Goal: Task Accomplishment & Management: Manage account settings

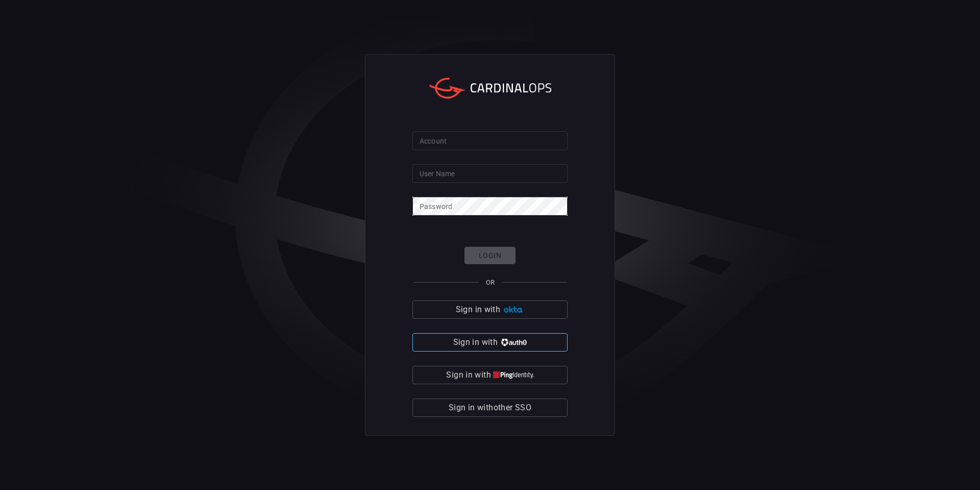
click at [505, 345] on img "button" at bounding box center [513, 342] width 27 height 8
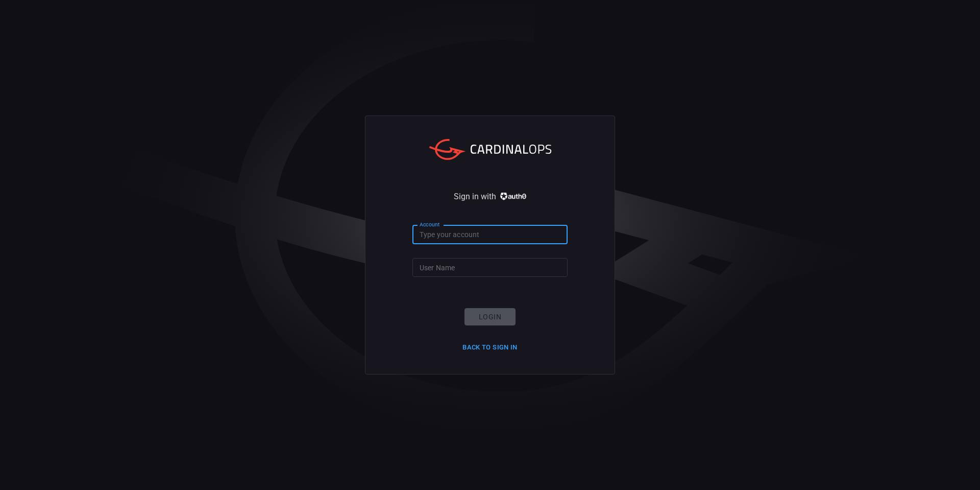
click at [451, 237] on input "Account" at bounding box center [489, 234] width 155 height 19
type input "ropesgray"
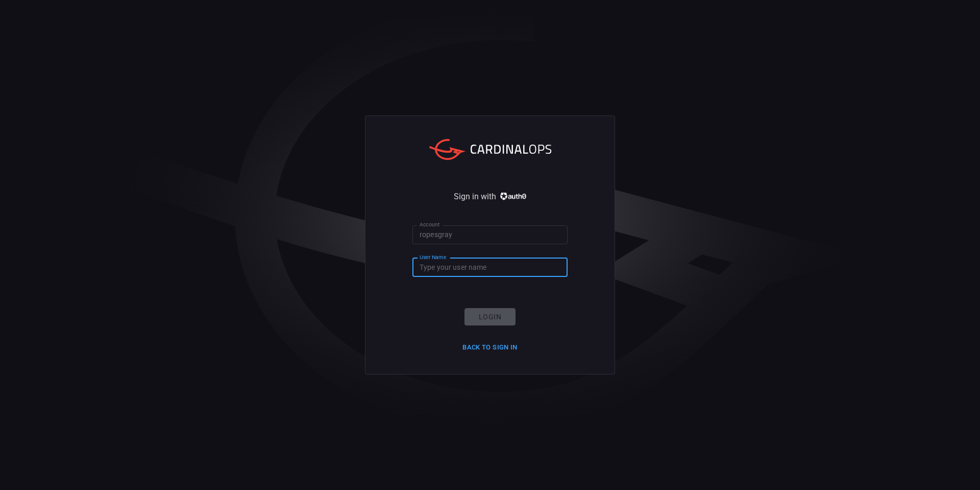
click at [461, 261] on input "User Name" at bounding box center [489, 267] width 155 height 19
type input "rachid.gottih"
click at [491, 308] on button "Login" at bounding box center [490, 317] width 51 height 18
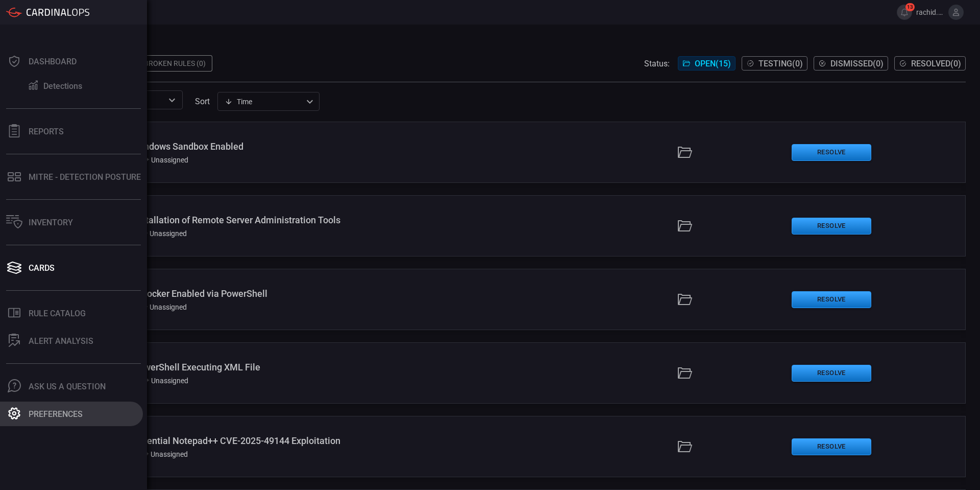
click at [56, 413] on div "Preferences" at bounding box center [56, 414] width 54 height 10
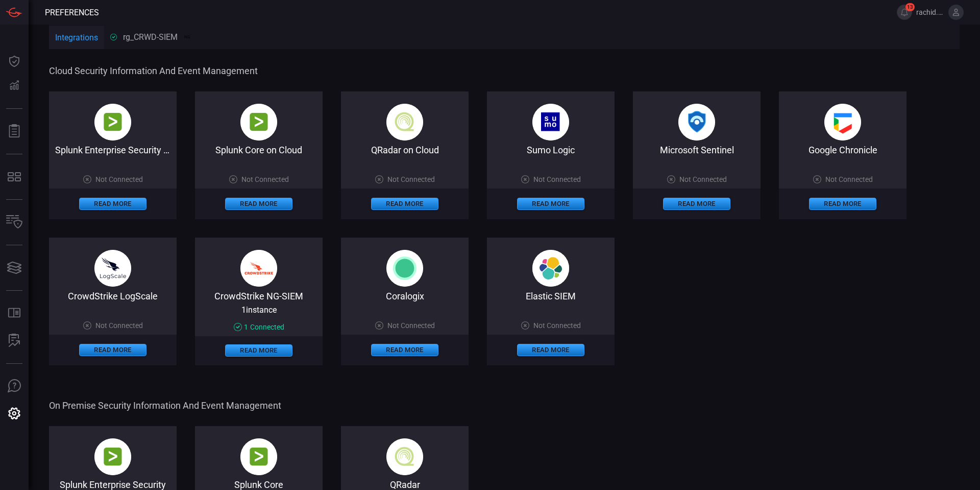
click at [258, 274] on img at bounding box center [258, 268] width 37 height 37
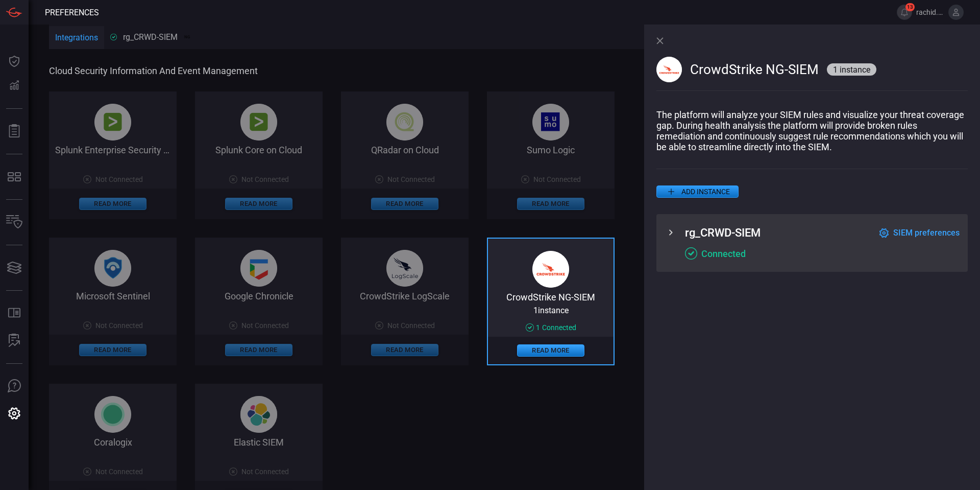
click at [670, 234] on icon at bounding box center [671, 232] width 12 height 12
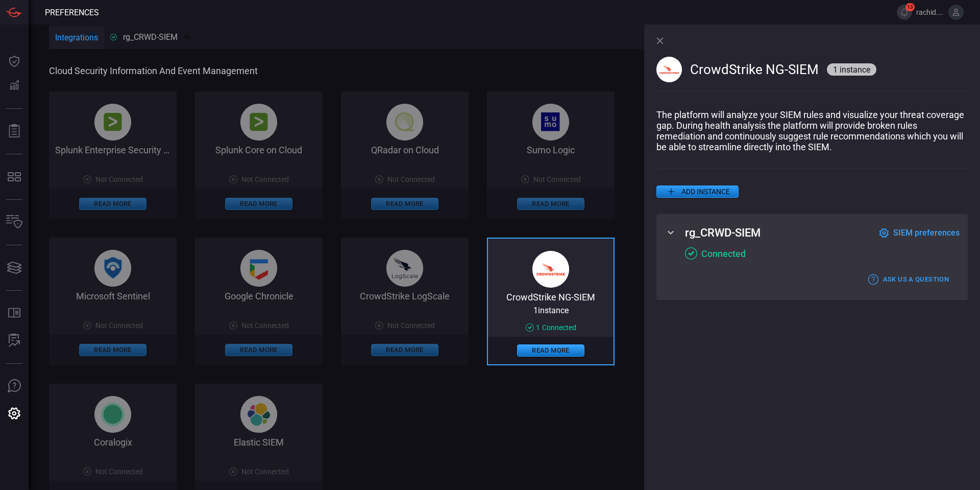
click at [695, 429] on div "CrowdStrike NG-SIEM 1 instance The platform will analyze your SIEM rules and vi…" at bounding box center [812, 257] width 336 height 465
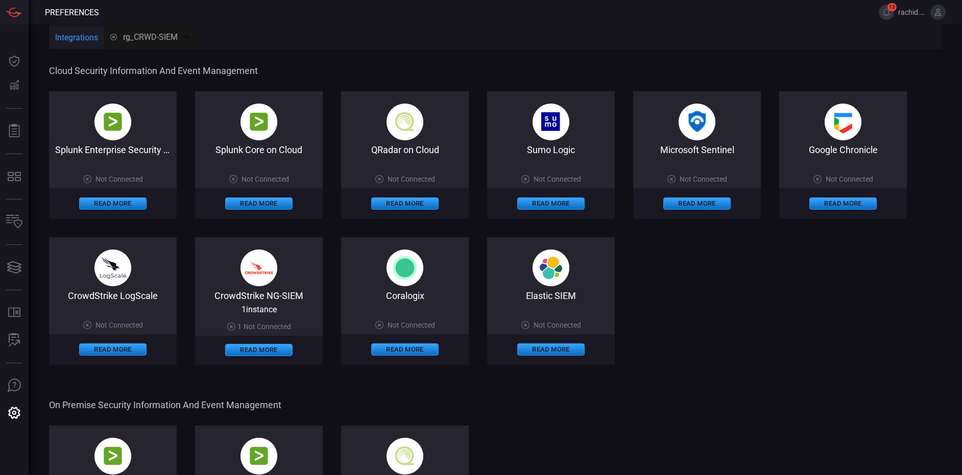
click at [259, 310] on span "1 instance" at bounding box center [258, 310] width 35 height 10
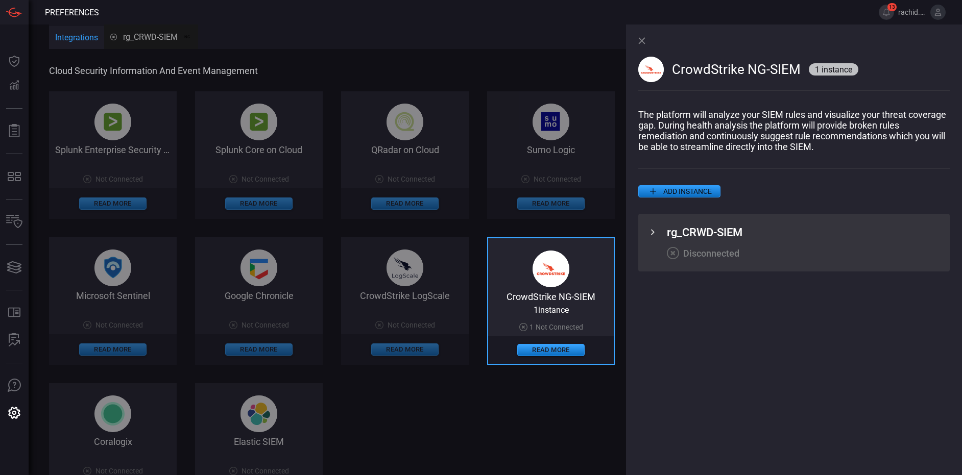
click at [654, 236] on icon at bounding box center [652, 232] width 12 height 12
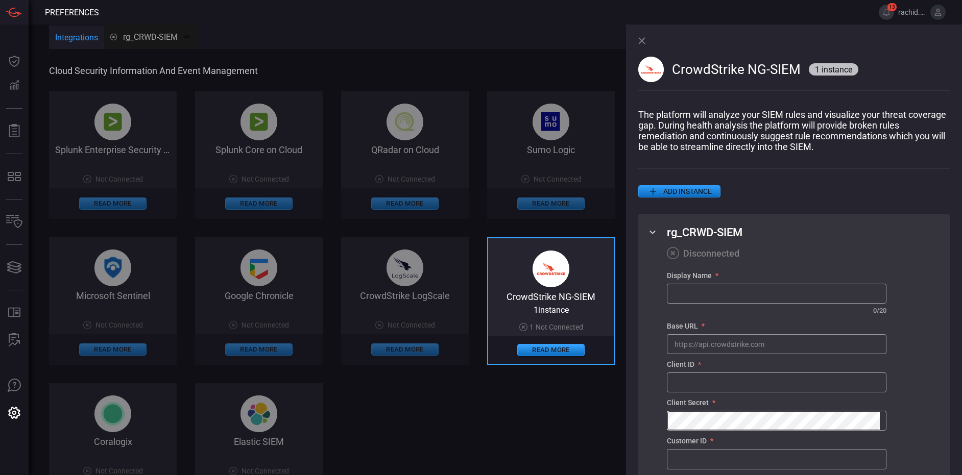
scroll to position [57, 0]
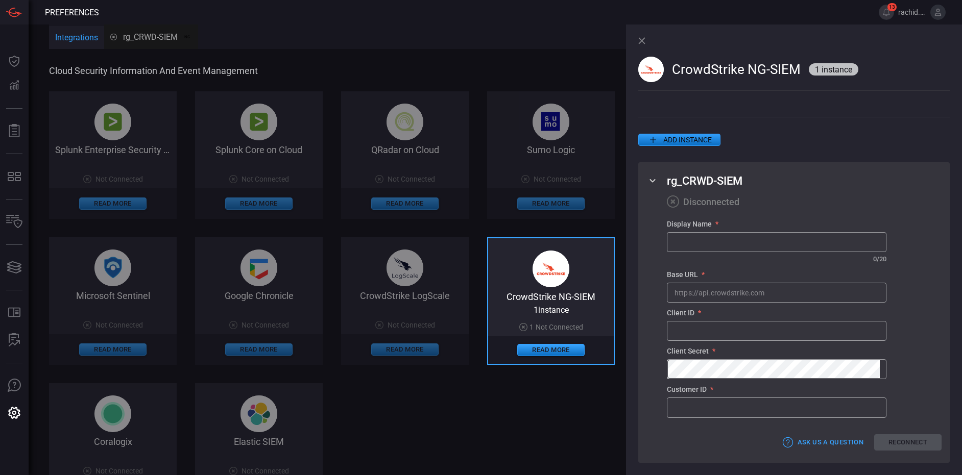
click at [690, 324] on input "text" at bounding box center [776, 331] width 218 height 19
paste input "c4c31356aed6477f850e8a0dee535b51"
type input "c4c31356aed6477f850e8a0dee535b51"
click at [690, 408] on input "text" at bounding box center [776, 407] width 218 height 19
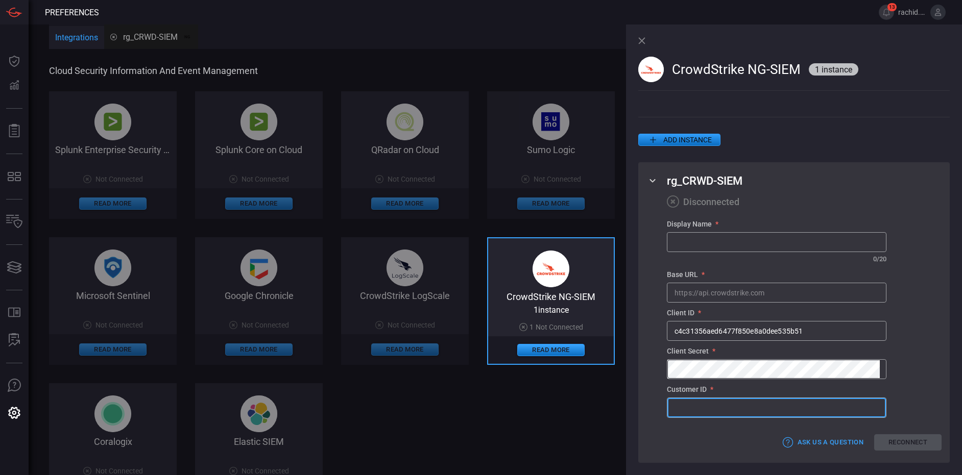
paste input "78c64a9be506466a97f74f561ddfaa52"
type input "78c64a9be506466a97f74f561ddfaa52"
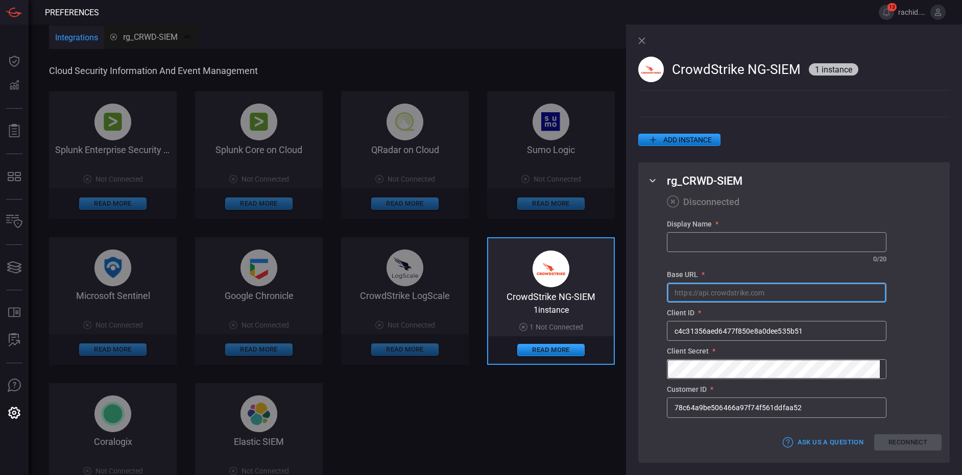
drag, startPoint x: 777, startPoint y: 294, endPoint x: 686, endPoint y: 289, distance: 91.5
click at [686, 289] on input "text" at bounding box center [776, 292] width 218 height 19
click at [685, 239] on input "text" at bounding box center [776, 242] width 218 height 19
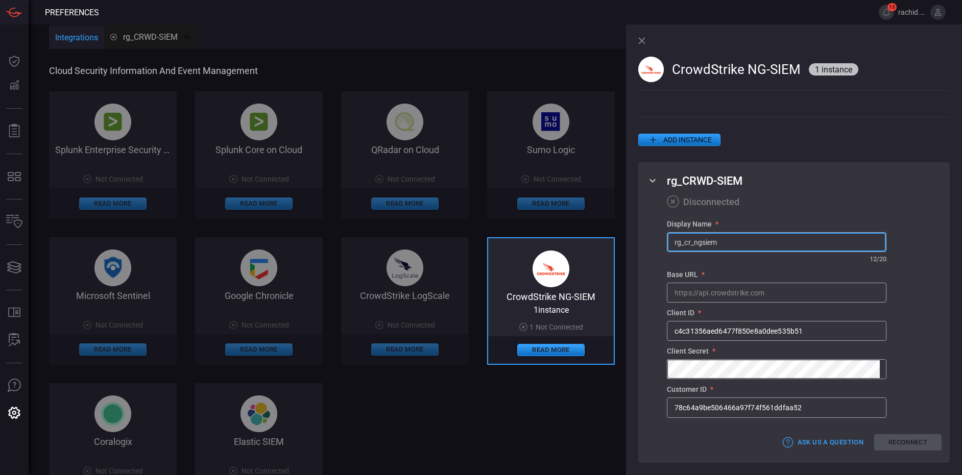
type input "rg_cr_ngsiem"
click at [736, 291] on input "text" at bounding box center [776, 292] width 218 height 19
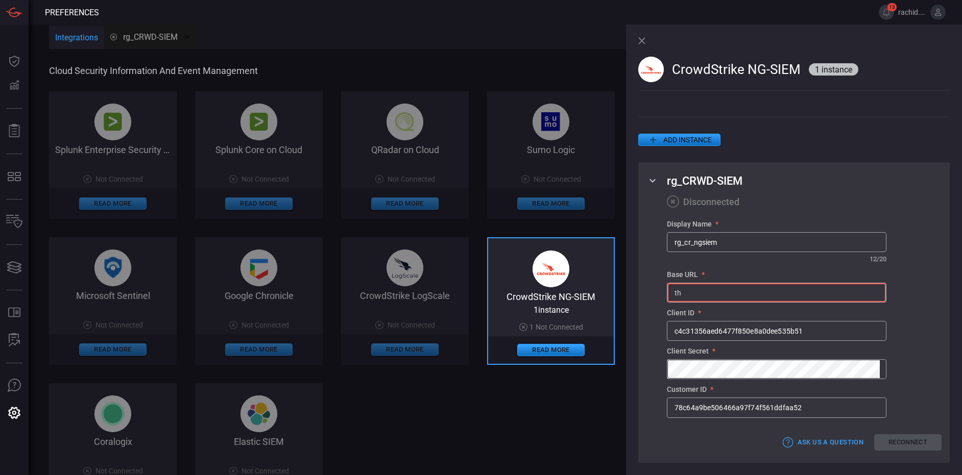
type input "t"
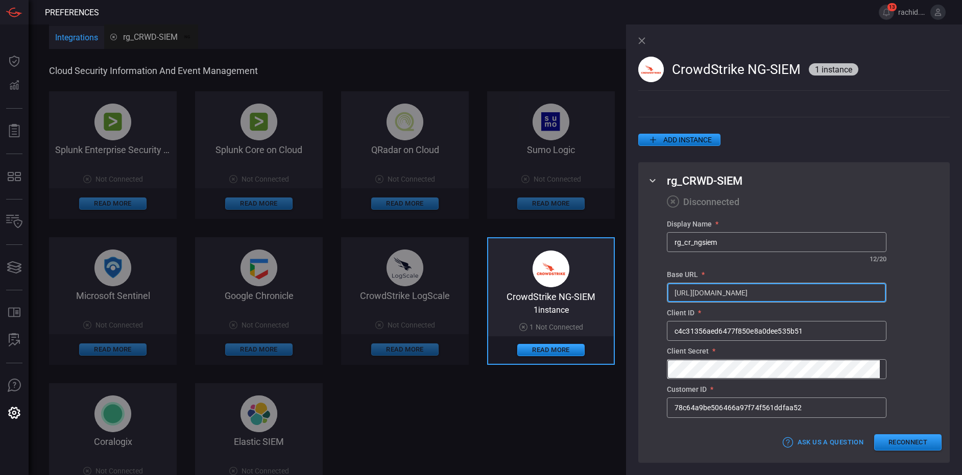
type input "[URL][DOMAIN_NAME]"
click at [916, 282] on div "Display Name * rg_cr_ngsiem ​ ​ 12 / 20 Base URL * [URL][DOMAIN_NAME] ​ Client …" at bounding box center [804, 319] width 275 height 198
click at [929, 288] on div "Display Name * rg_cr_ngsiem ​ ​ 12 / 20 Base URL * [URL][DOMAIN_NAME] ​ Client …" at bounding box center [804, 319] width 275 height 198
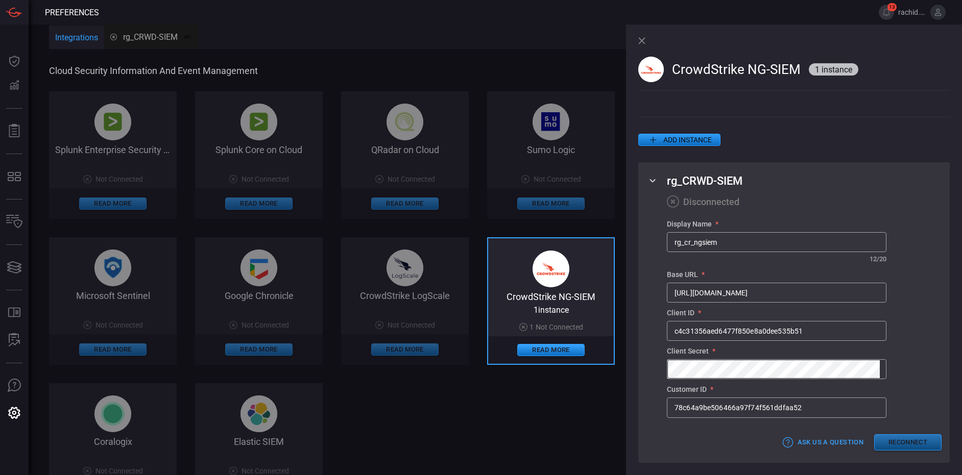
click at [908, 444] on button "Reconnect" at bounding box center [907, 442] width 67 height 17
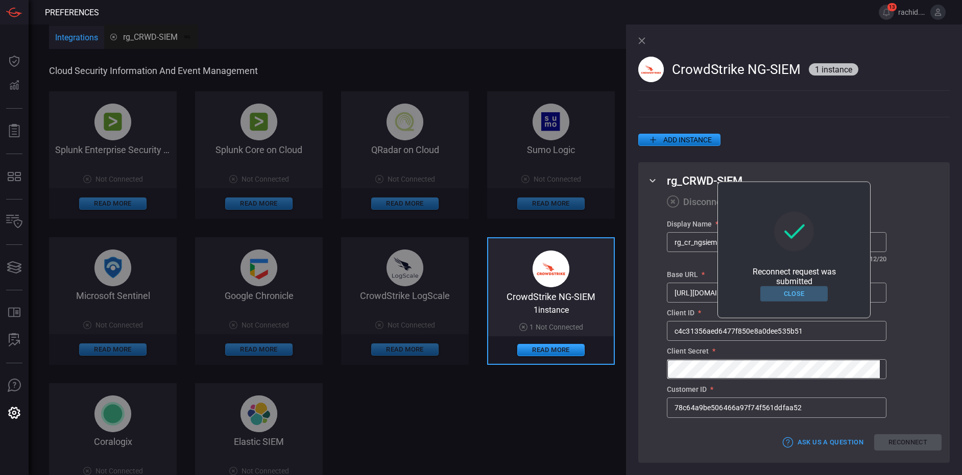
click at [799, 296] on button "Close" at bounding box center [793, 294] width 67 height 16
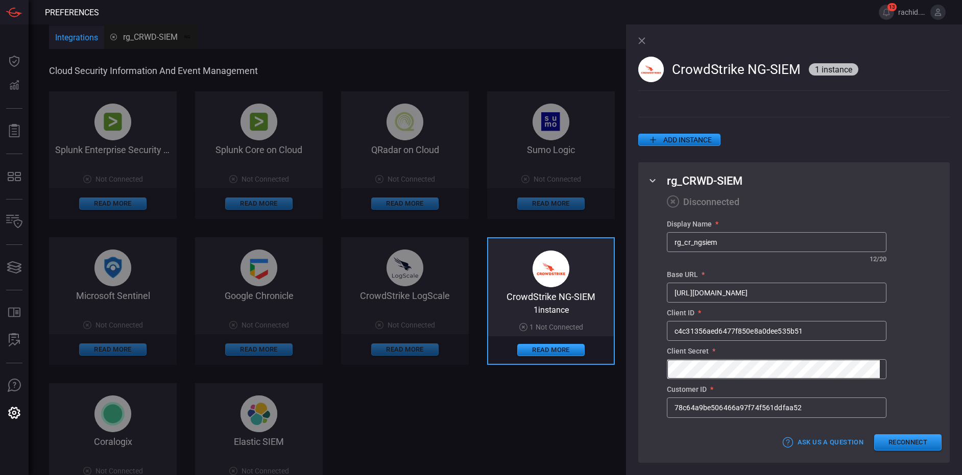
scroll to position [0, 0]
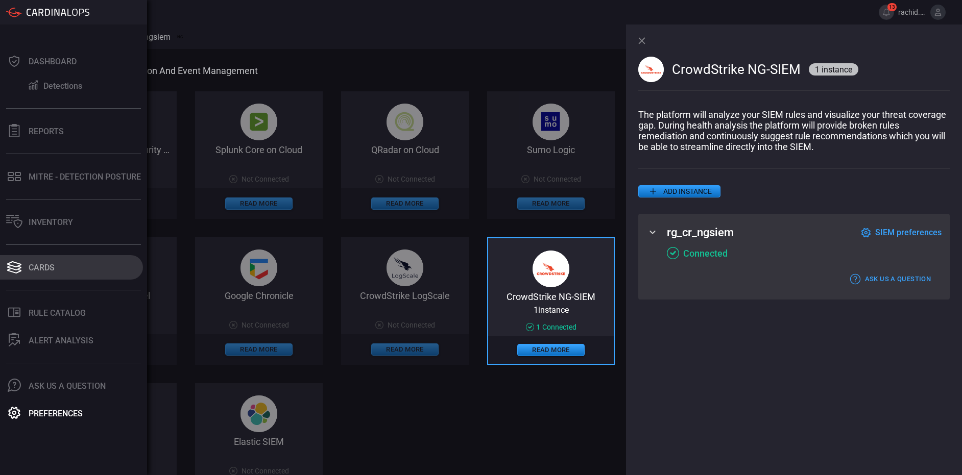
click at [39, 263] on div "Cards" at bounding box center [42, 268] width 26 height 10
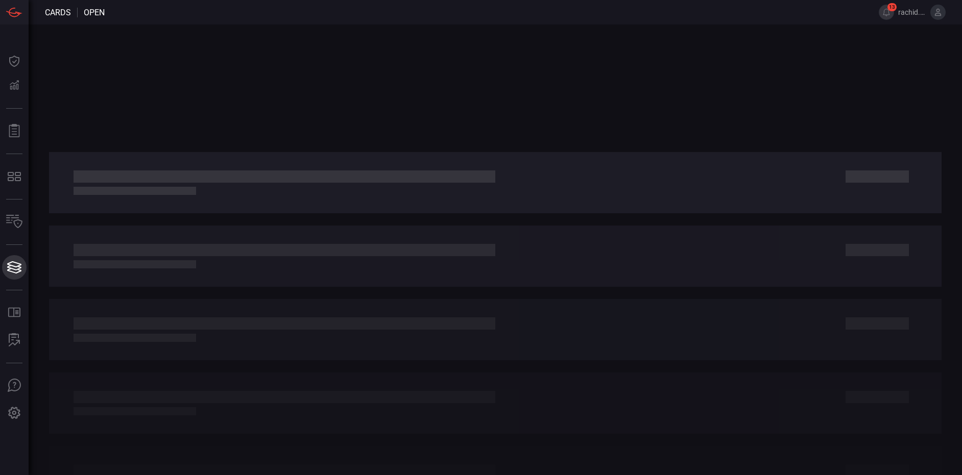
click at [27, 263] on button "Cards Cards" at bounding box center [14, 267] width 25 height 25
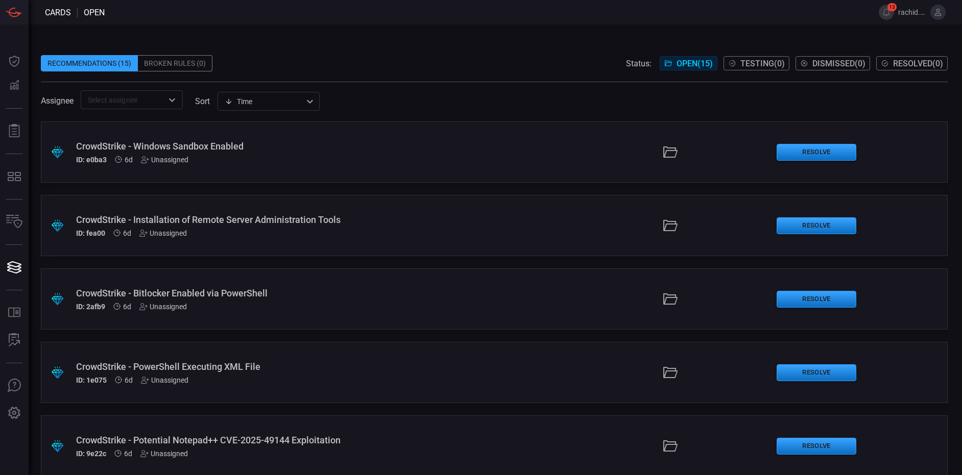
drag, startPoint x: 277, startPoint y: 162, endPoint x: 362, endPoint y: 155, distance: 85.0
click at [362, 155] on div "CrowdStrike - Windows Sandbox Enabled ID: e0ba3 6d Unassigned" at bounding box center [233, 152] width 314 height 23
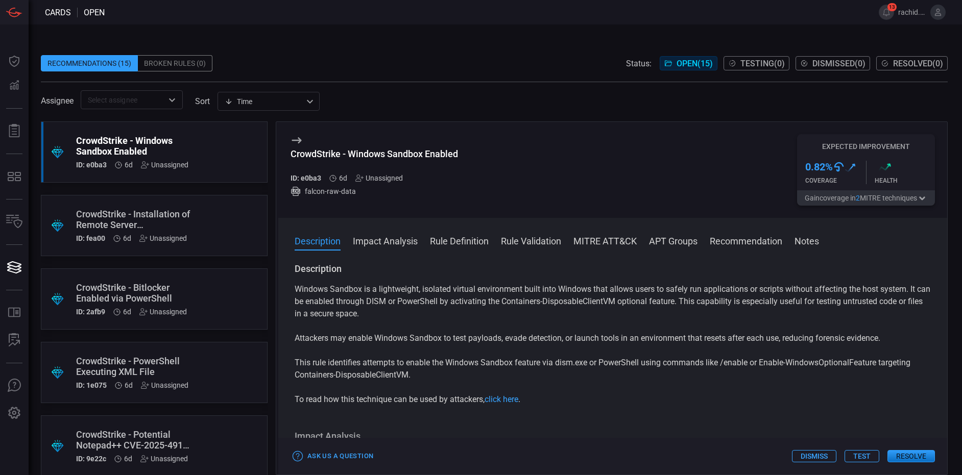
click at [859, 452] on button "Test" at bounding box center [861, 456] width 35 height 12
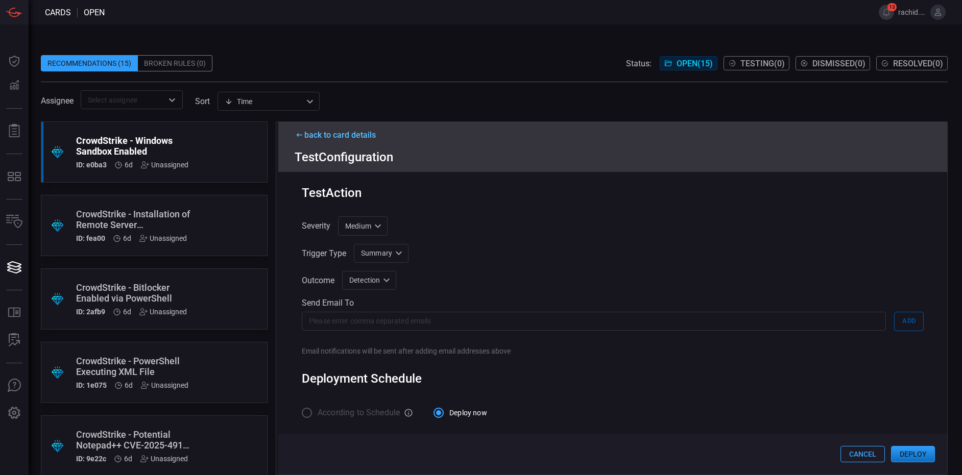
scroll to position [306, 0]
click at [920, 454] on button "Deploy" at bounding box center [913, 454] width 44 height 16
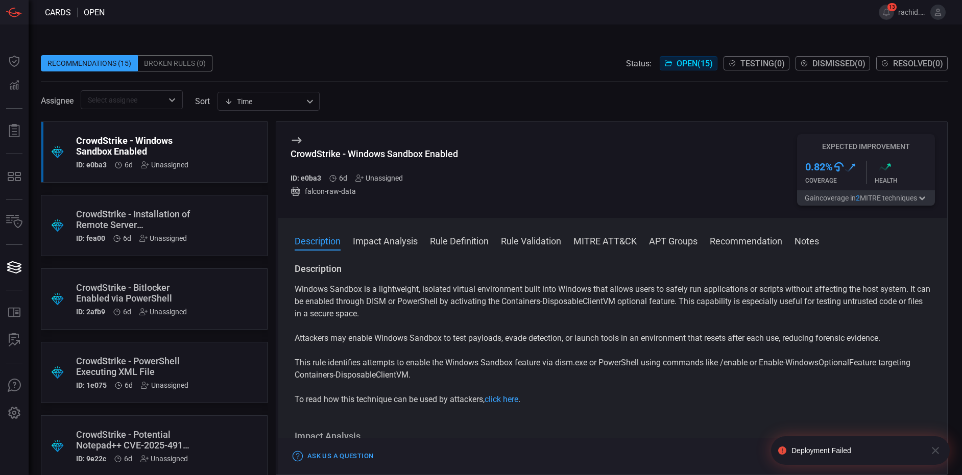
click at [835, 450] on div "Deployment Failed" at bounding box center [856, 451] width 131 height 8
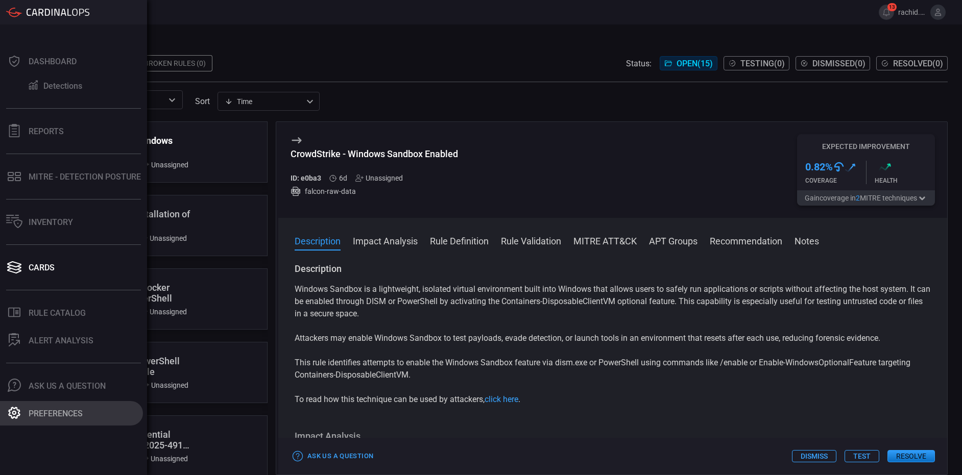
click at [43, 406] on button "Preferences" at bounding box center [71, 413] width 143 height 25
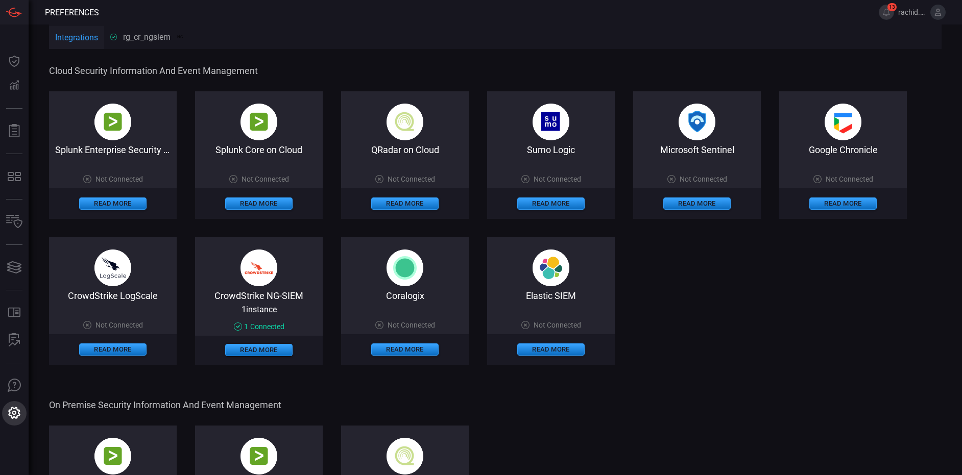
click at [43, 406] on div "Preferences 13 rachid.gottih Dashboard Dashboard Detections Detections Reports …" at bounding box center [481, 237] width 962 height 475
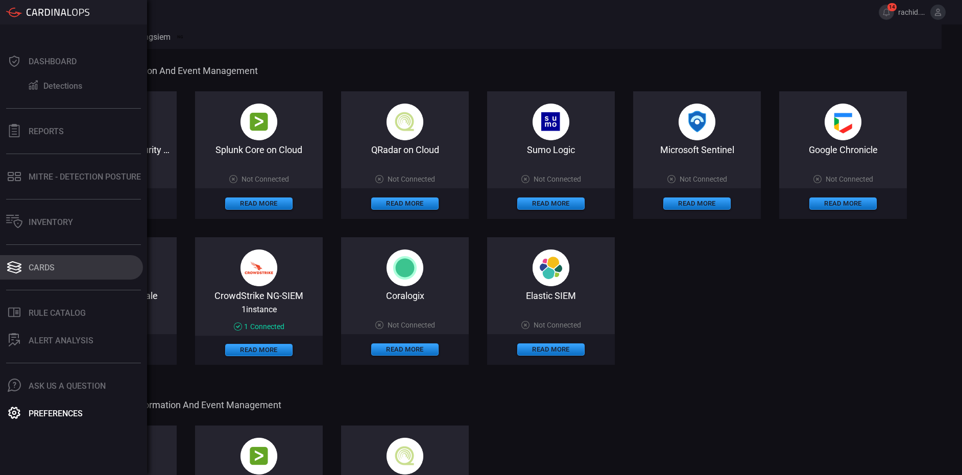
click at [36, 270] on div "Cards" at bounding box center [42, 268] width 26 height 10
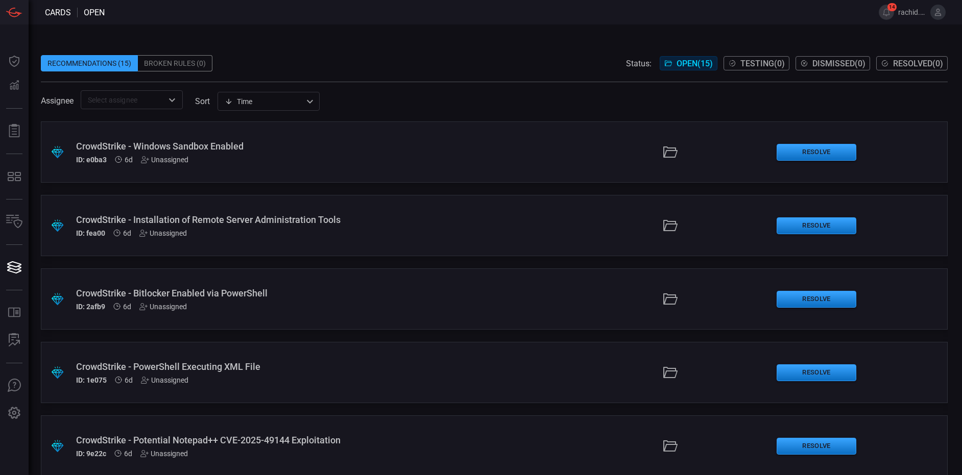
click at [210, 151] on div "CrowdStrike - Windows Sandbox Enabled" at bounding box center [233, 146] width 314 height 11
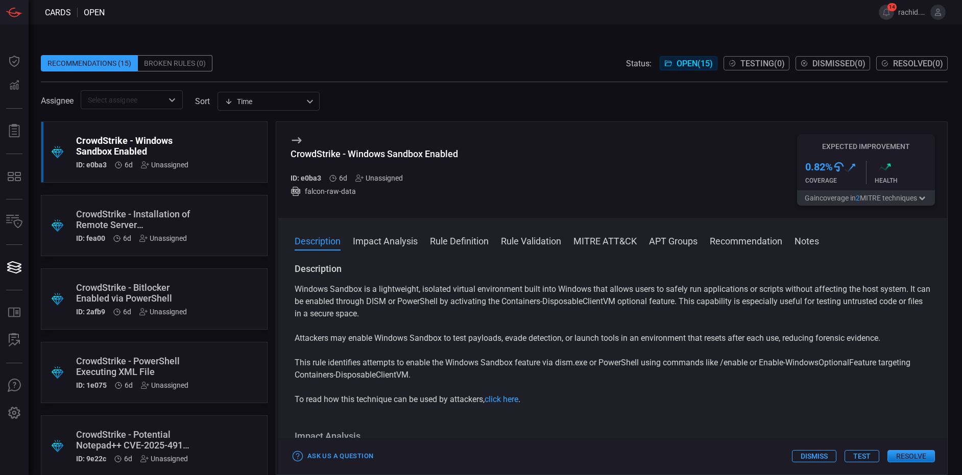
click at [118, 220] on div "CrowdStrike - Installation of Remote Server Administration Tools" at bounding box center [134, 219] width 117 height 21
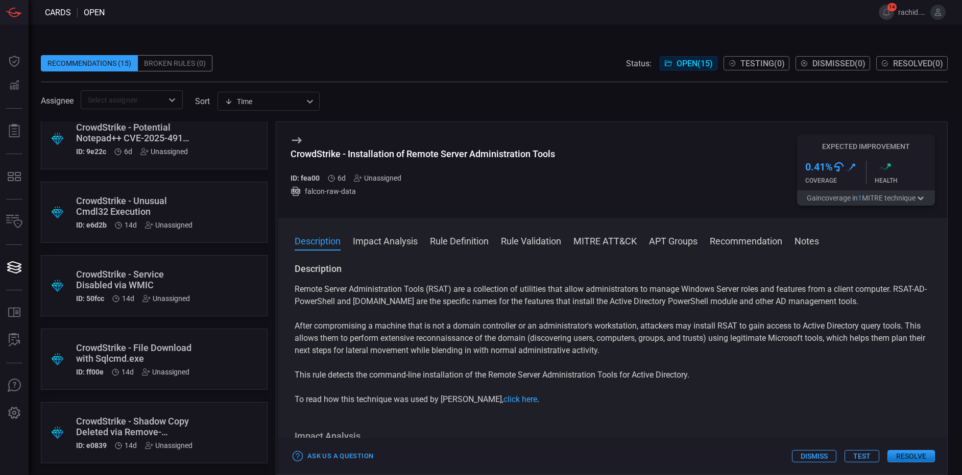
scroll to position [309, 0]
click at [153, 358] on div "CrowdStrike - File Download with Sqlcmd.exe" at bounding box center [134, 351] width 117 height 21
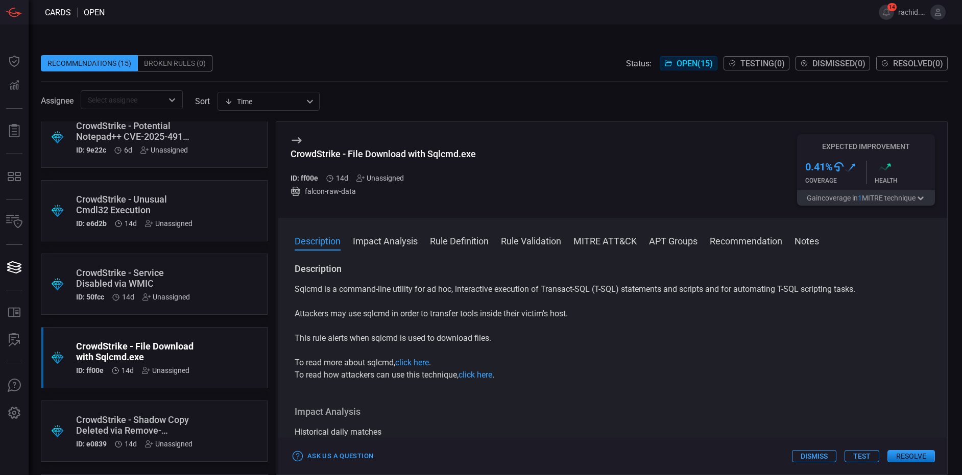
click at [857, 458] on button "Test" at bounding box center [861, 456] width 35 height 12
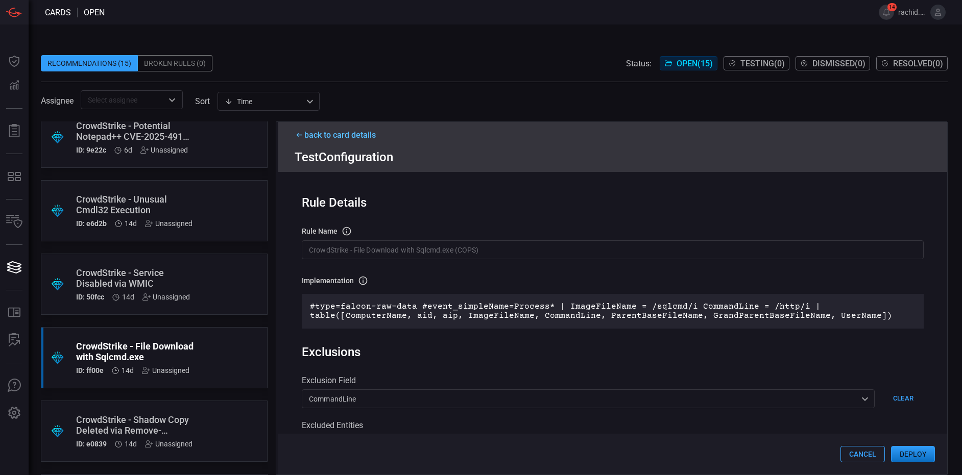
click at [914, 450] on button "Deploy" at bounding box center [913, 454] width 44 height 16
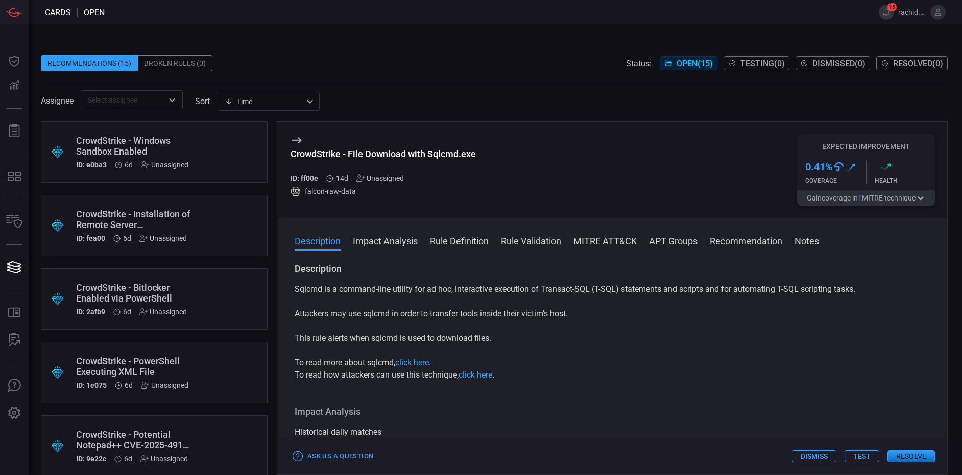
click at [130, 159] on div "CrowdStrike - Windows Sandbox Enabled ID: e0ba3 6d Unassigned" at bounding box center [134, 152] width 117 height 34
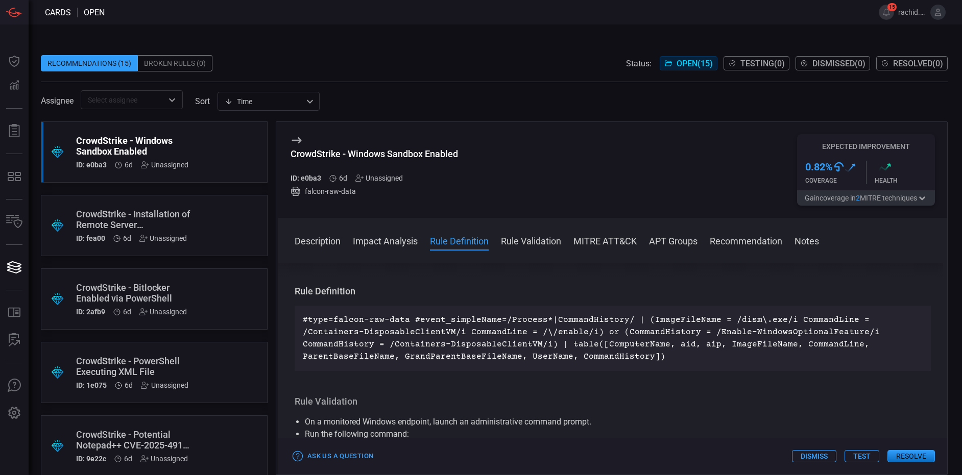
scroll to position [328, 0]
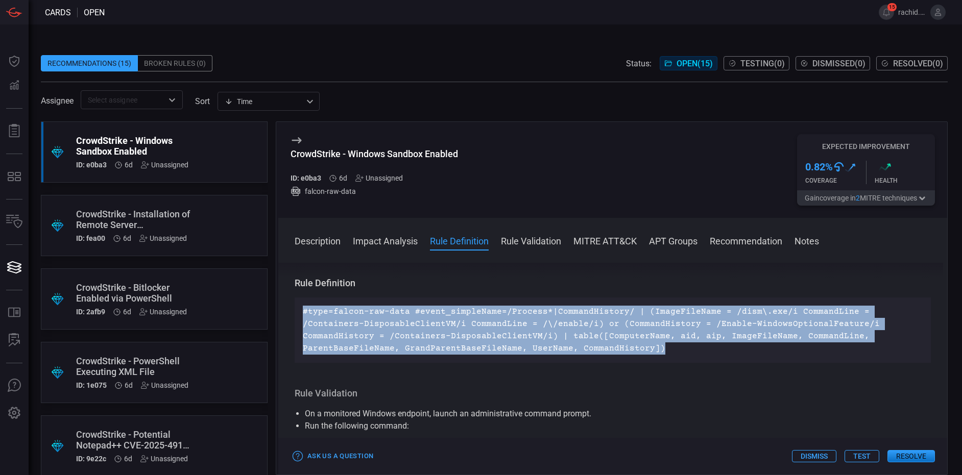
drag, startPoint x: 303, startPoint y: 312, endPoint x: 576, endPoint y: 351, distance: 276.4
click at [576, 351] on p "#type=falcon-raw-data #event_simpleName=/Process*|CommandHistory/ | (ImageFileN…" at bounding box center [613, 330] width 620 height 49
copy p "#type=falcon-raw-data #event_simpleName=/Process*|CommandHistory/ | (ImageFileN…"
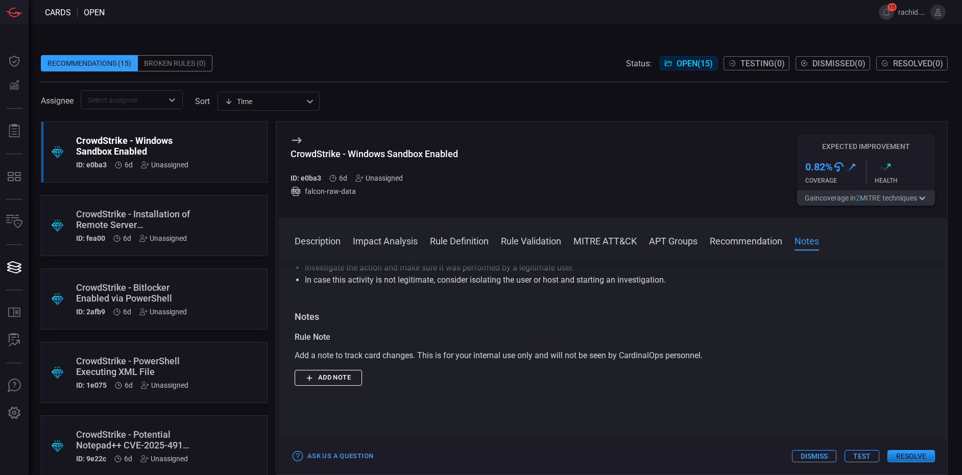
scroll to position [1215, 0]
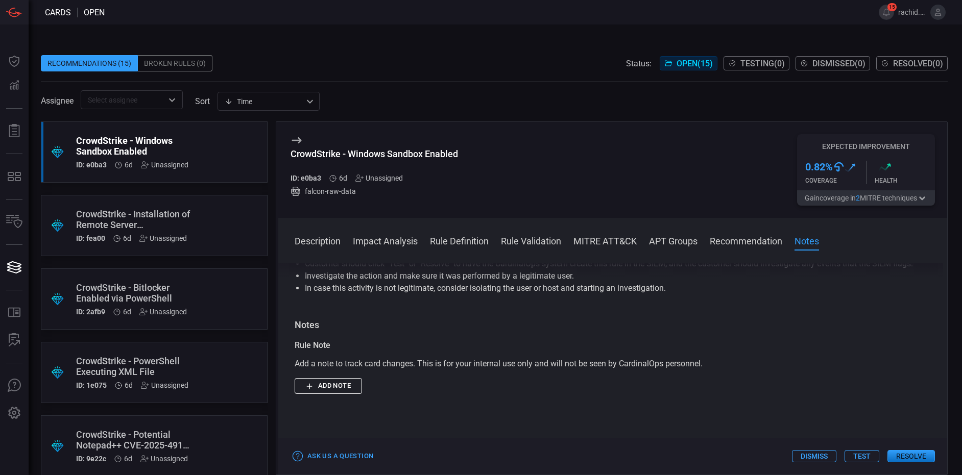
click at [906, 428] on div "Description Windows Sandbox is a lightweight, isolated virtual environment buil…" at bounding box center [612, 367] width 669 height 208
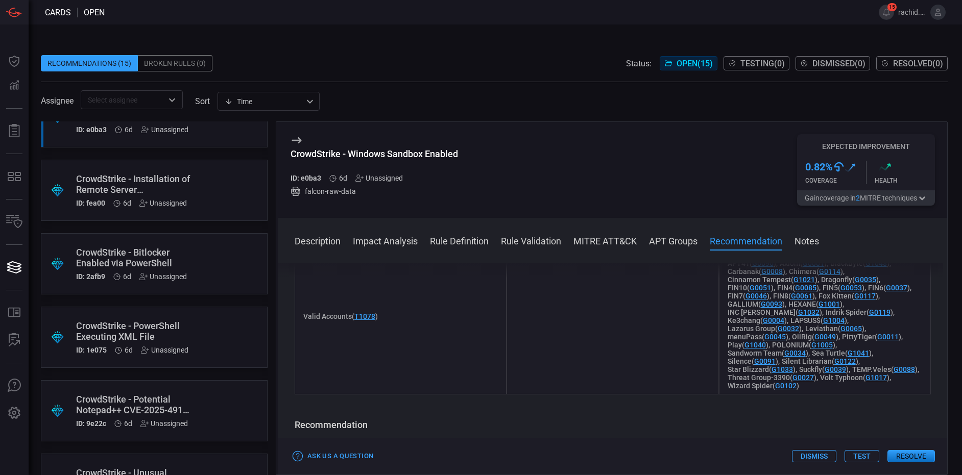
scroll to position [0, 0]
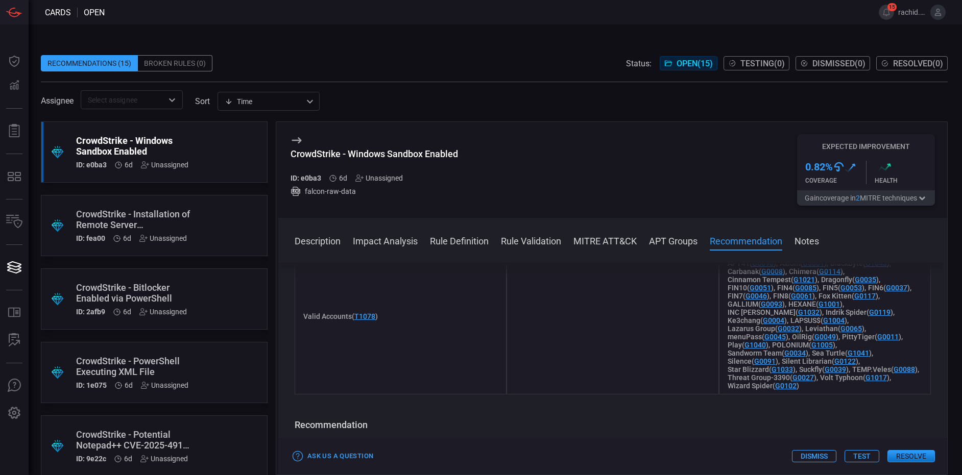
click at [154, 143] on div "CrowdStrike - Windows Sandbox Enabled" at bounding box center [134, 145] width 117 height 21
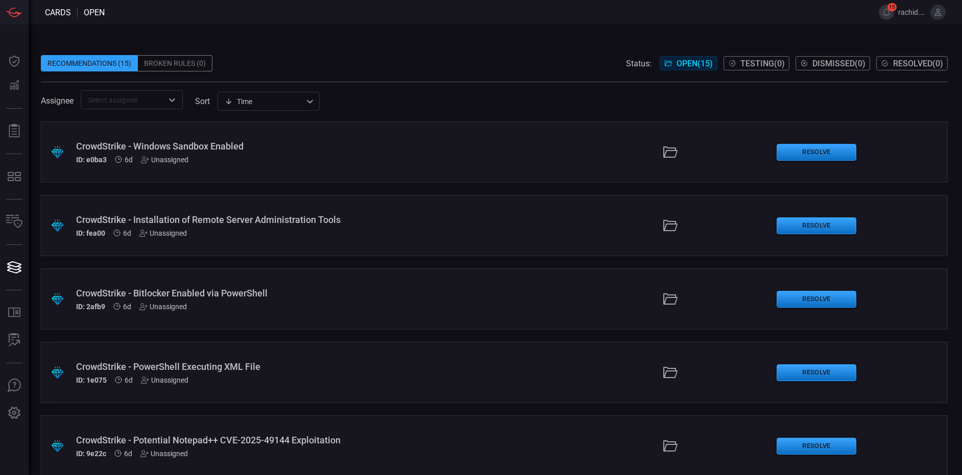
click at [337, 166] on div ".suggested_cards_icon{fill:url(#suggested_cards_icon);} CrowdStrike - Windows S…" at bounding box center [494, 151] width 907 height 61
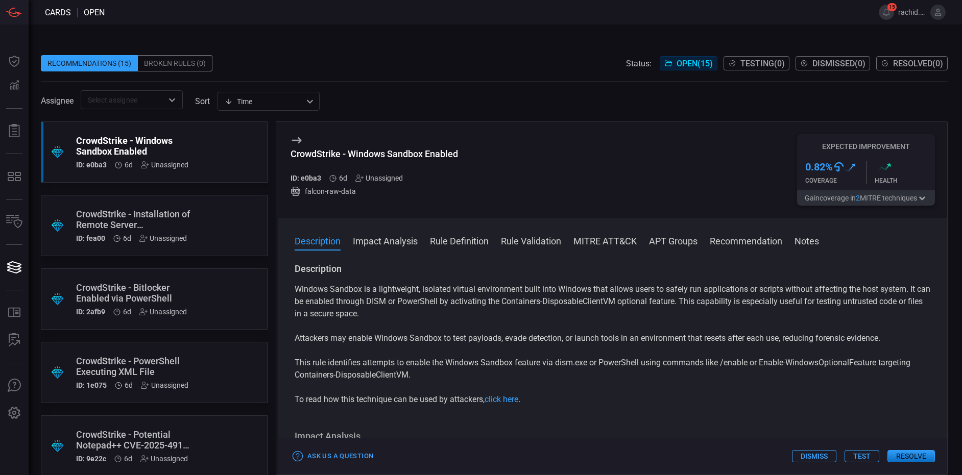
click at [872, 460] on button "Test" at bounding box center [861, 456] width 35 height 12
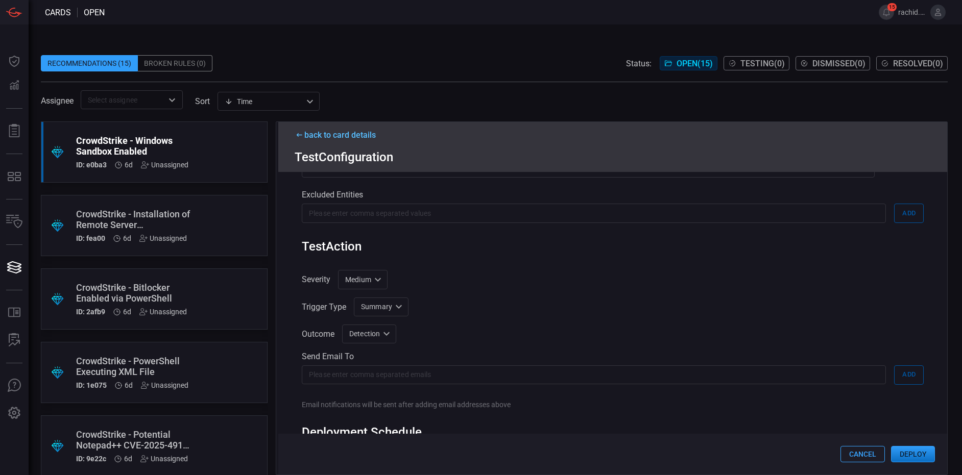
scroll to position [252, 0]
click at [917, 458] on button "Deploy" at bounding box center [913, 454] width 44 height 16
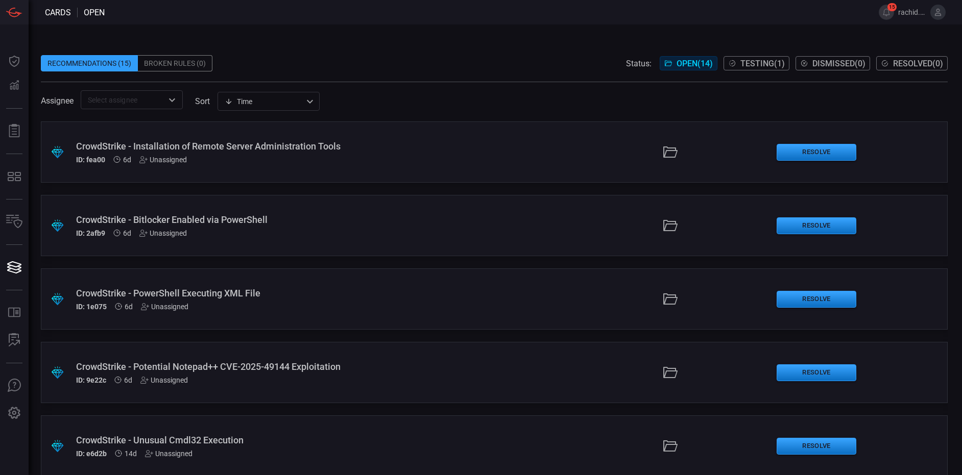
click at [763, 65] on span "Testing ( 1 )" at bounding box center [762, 64] width 44 height 10
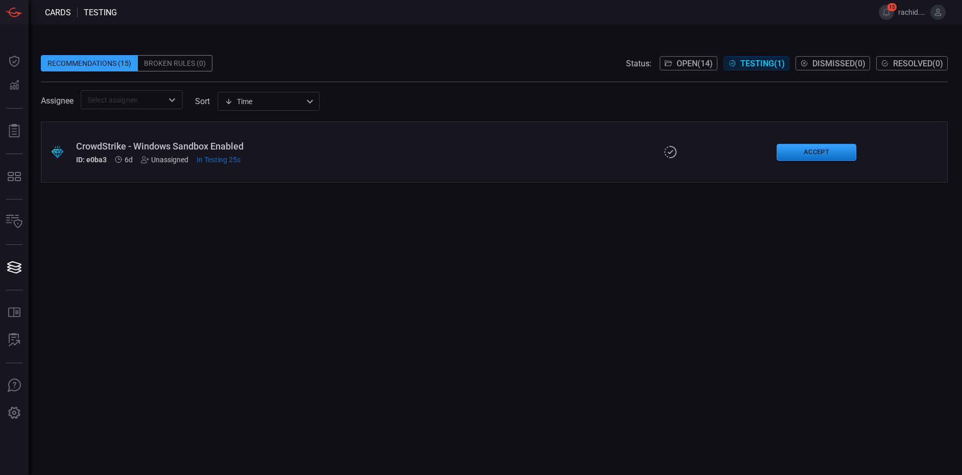
click at [120, 159] on icon at bounding box center [118, 159] width 7 height 7
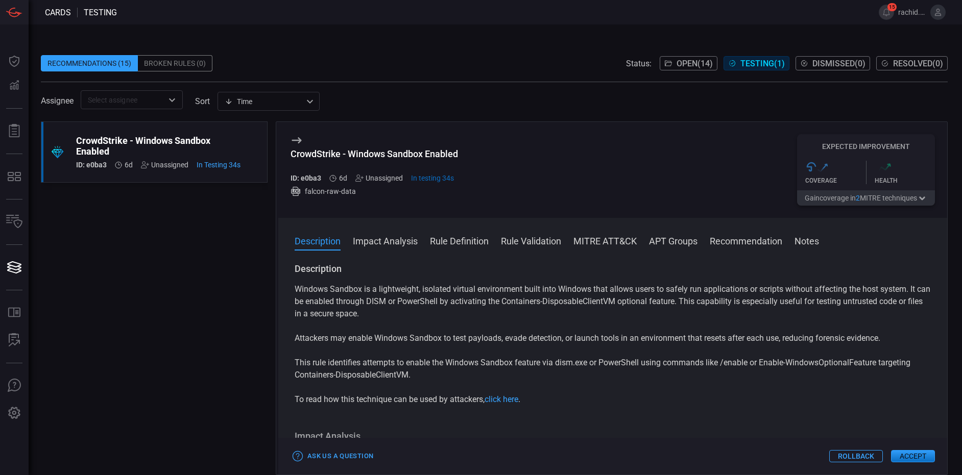
click at [120, 159] on div "CrowdStrike - Windows Sandbox Enabled ID: e0ba3 6d Unassigned In Testing 34s" at bounding box center [158, 152] width 164 height 34
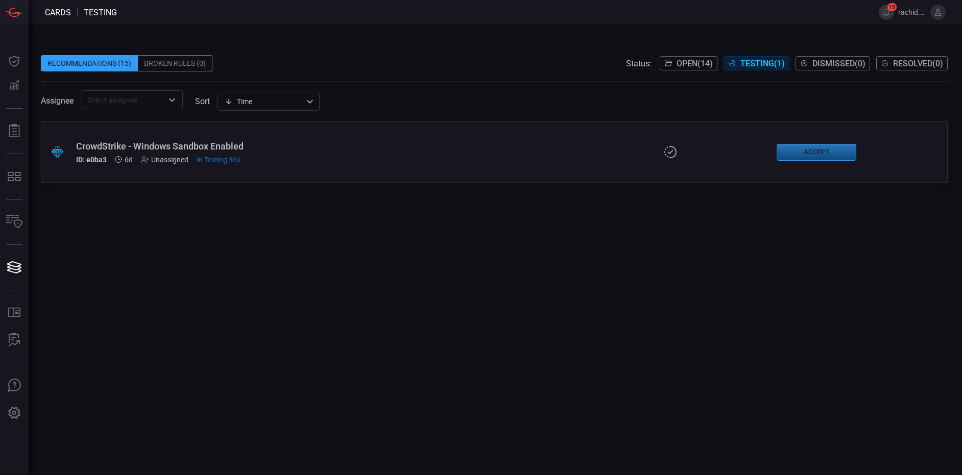
click at [816, 151] on button "Accept" at bounding box center [816, 152] width 80 height 17
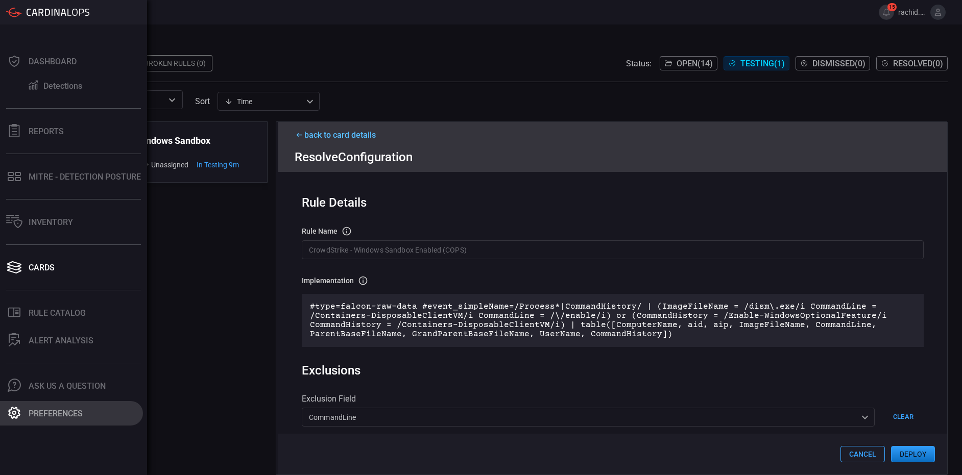
click at [27, 420] on button "Preferences" at bounding box center [71, 413] width 143 height 25
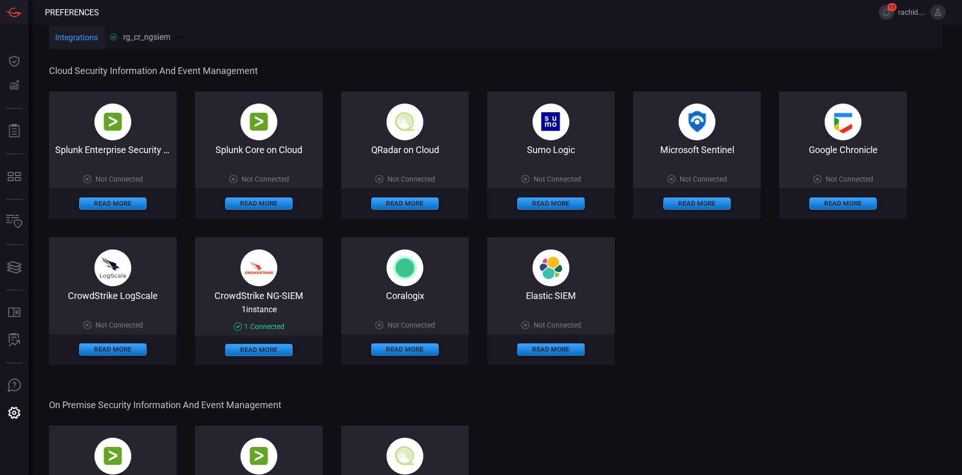
click at [162, 37] on div "rg_cr_ngsiem NG" at bounding box center [147, 37] width 75 height 10
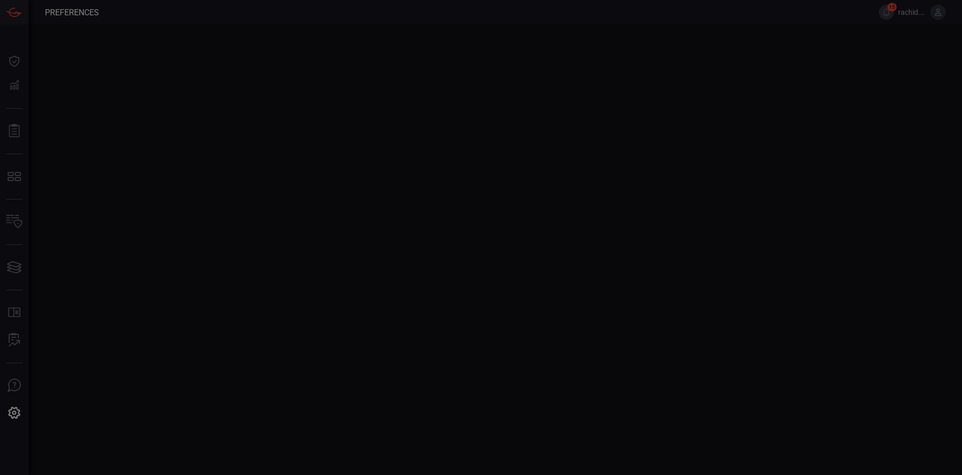
click at [162, 37] on div at bounding box center [481, 237] width 962 height 475
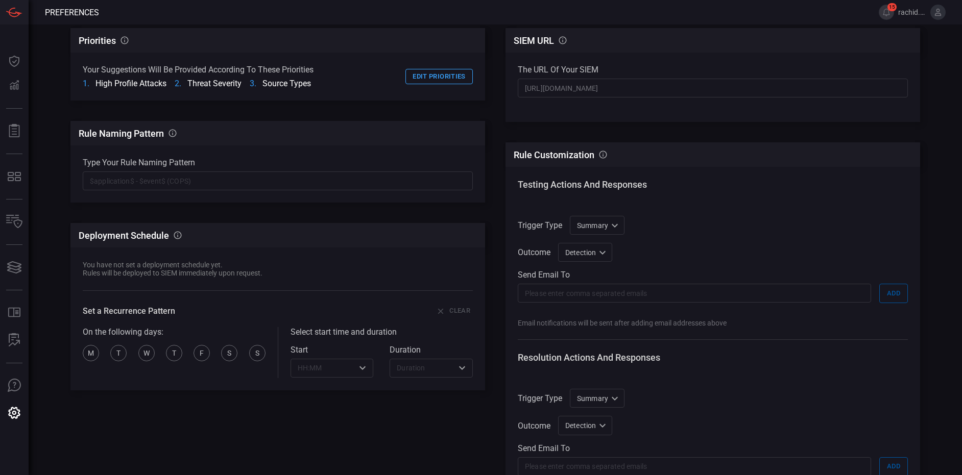
scroll to position [70, 0]
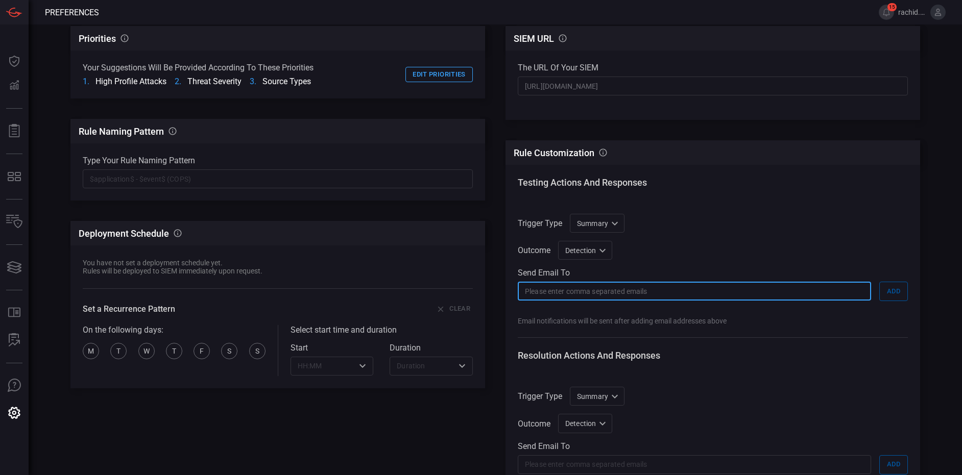
click at [569, 290] on input "text" at bounding box center [694, 291] width 353 height 19
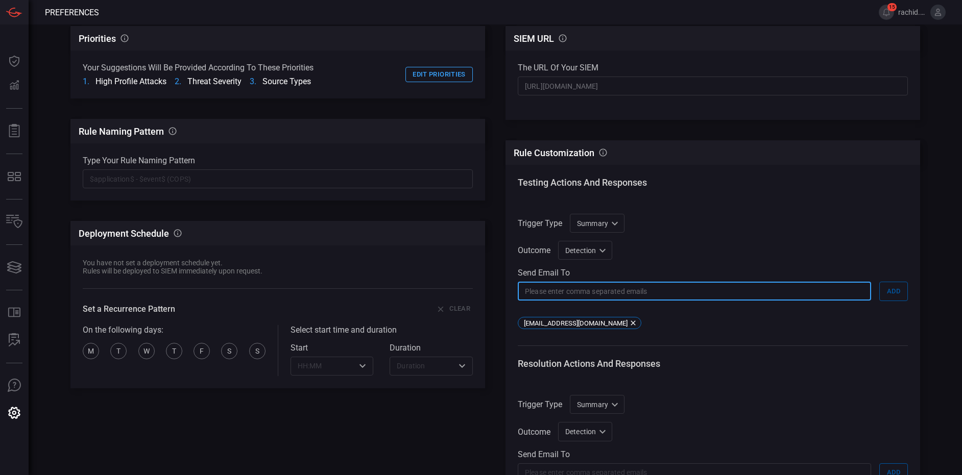
click at [784, 14] on span at bounding box center [482, 12] width 767 height 25
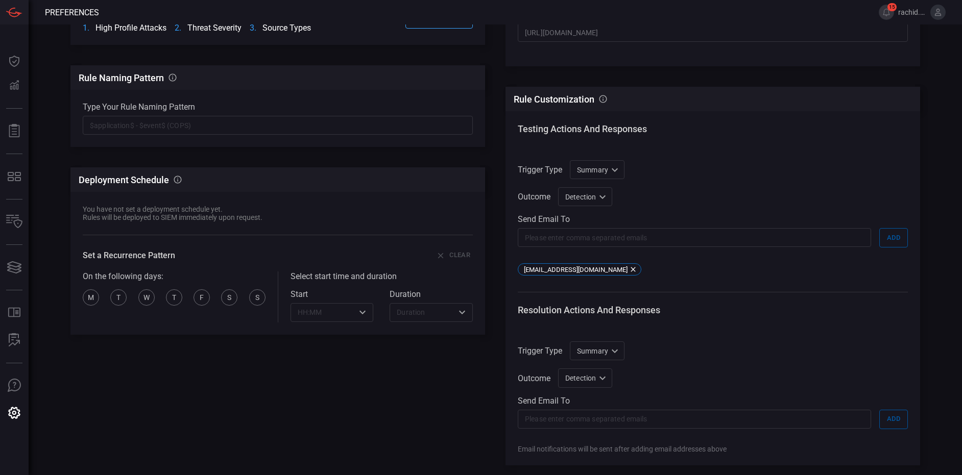
scroll to position [181, 0]
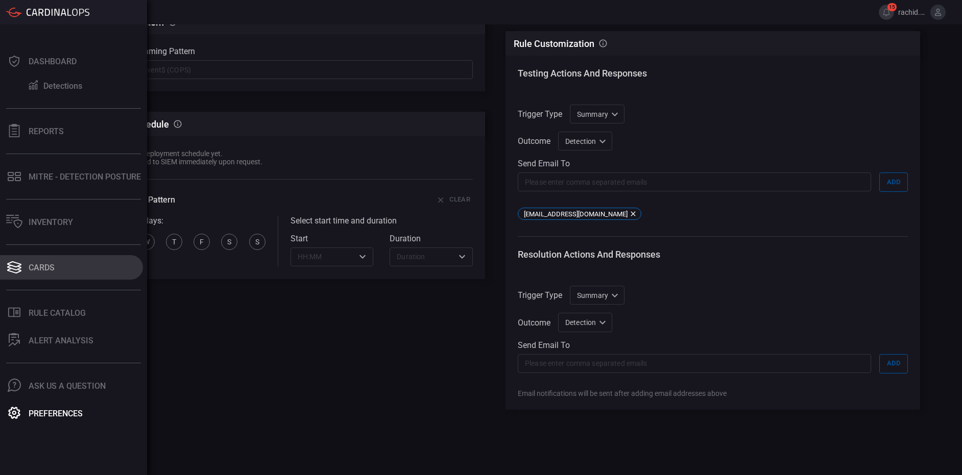
click at [37, 275] on button "Cards" at bounding box center [71, 267] width 143 height 25
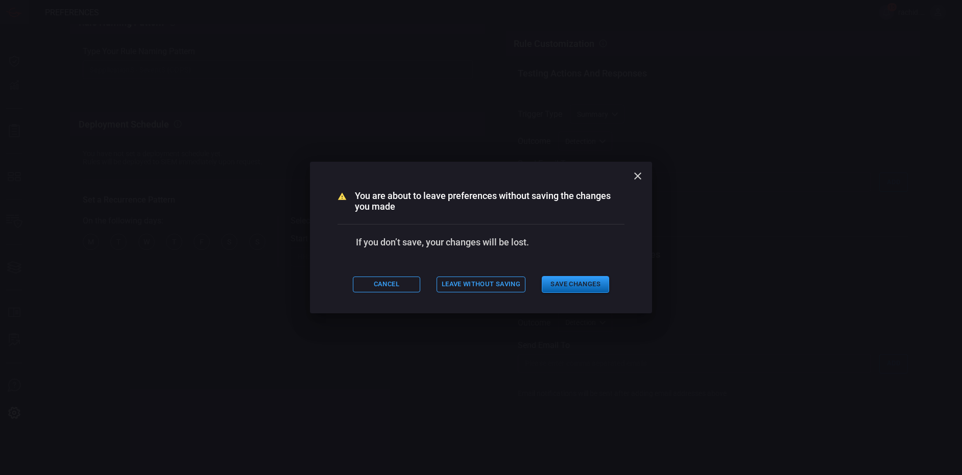
click at [567, 285] on button "Save Changes" at bounding box center [575, 284] width 67 height 17
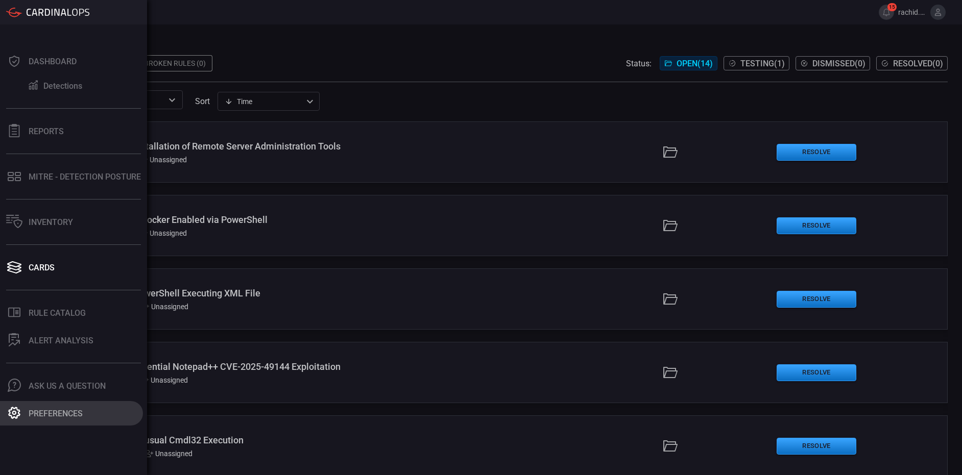
click at [37, 412] on div "Preferences" at bounding box center [56, 414] width 54 height 10
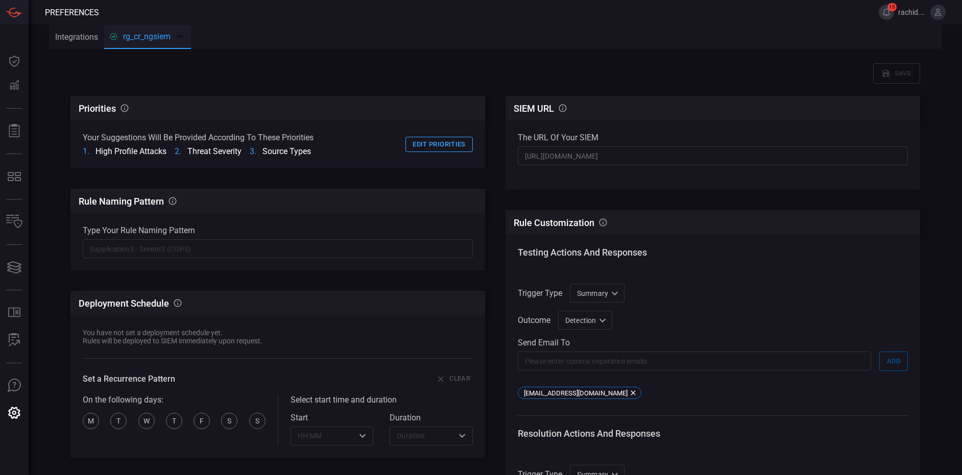
click at [887, 8] on button "15" at bounding box center [886, 12] width 15 height 15
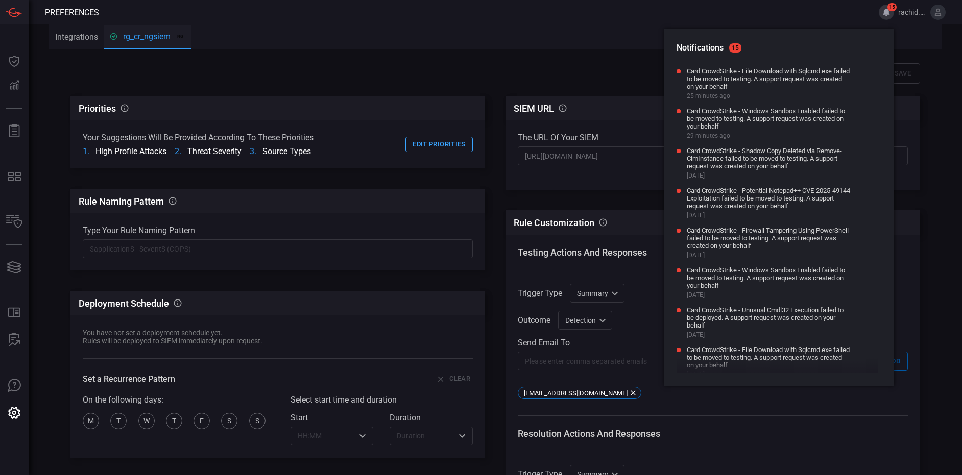
click at [887, 8] on button "15" at bounding box center [886, 12] width 15 height 15
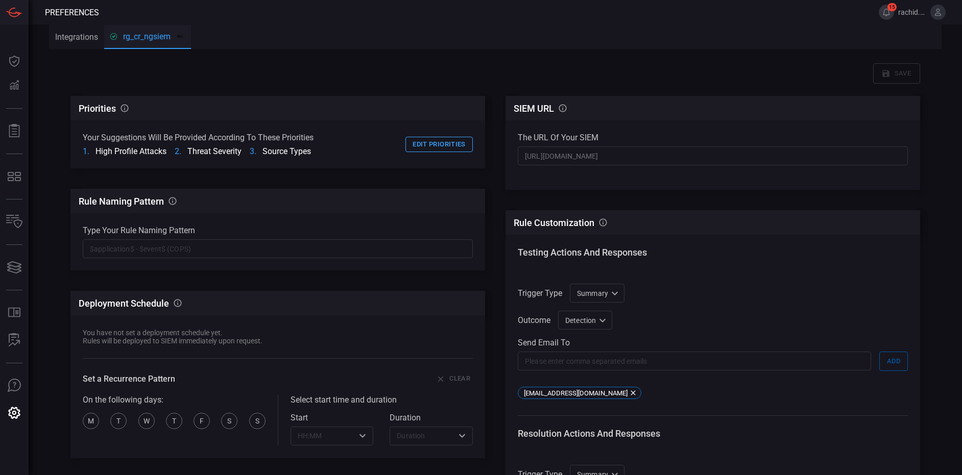
click at [887, 8] on button "15" at bounding box center [886, 12] width 15 height 15
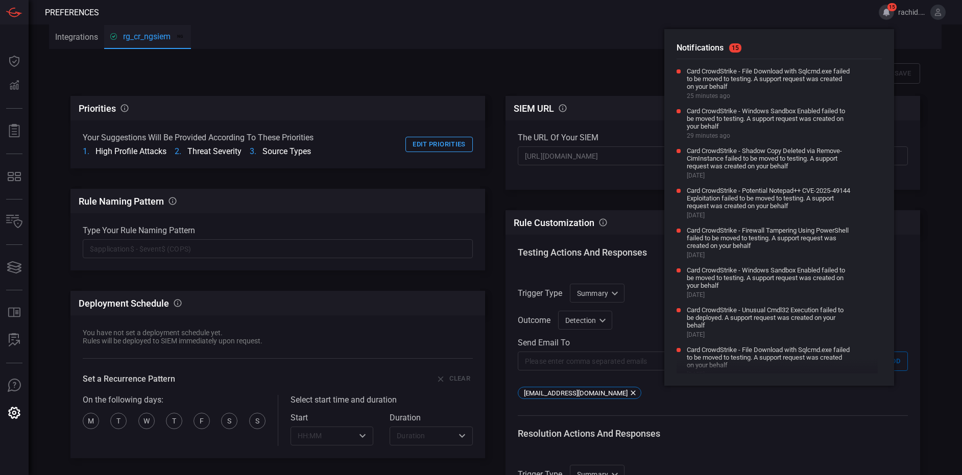
click at [508, 63] on div "Save Priorities CardinalOps will prioritize rule recommendations according to t…" at bounding box center [494, 330] width 849 height 558
